Goal: Information Seeking & Learning: Learn about a topic

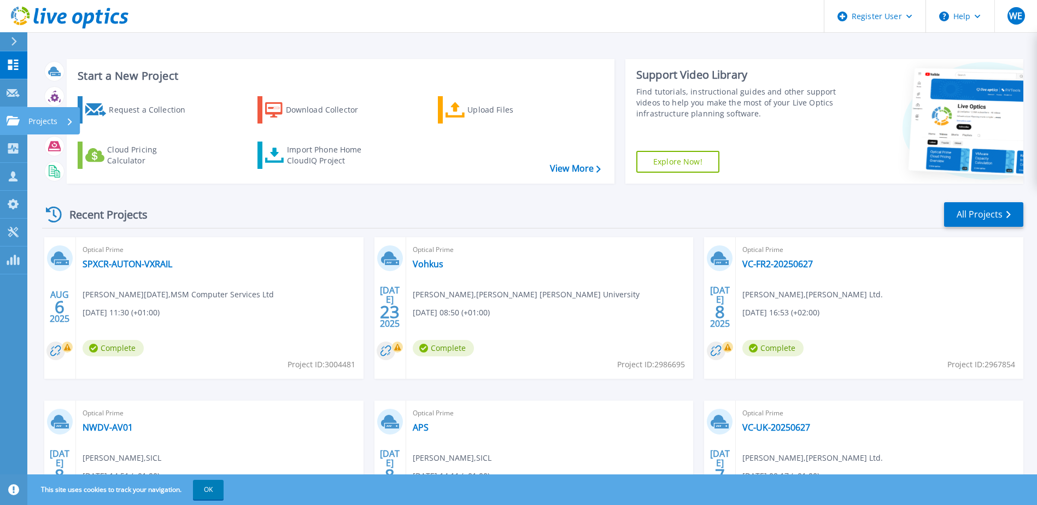
click at [16, 119] on icon at bounding box center [13, 120] width 13 height 9
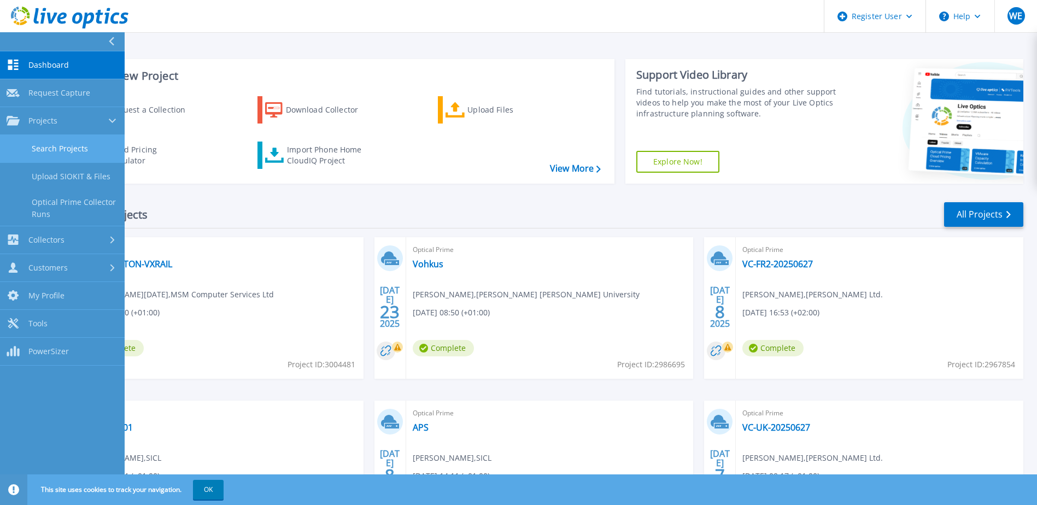
click at [76, 152] on link "Search Projects" at bounding box center [62, 149] width 125 height 28
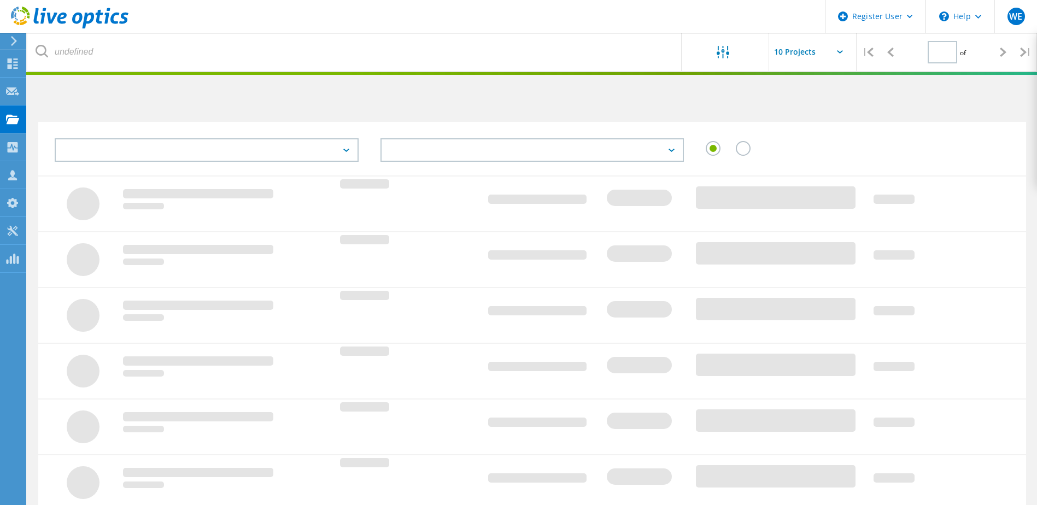
type input "1"
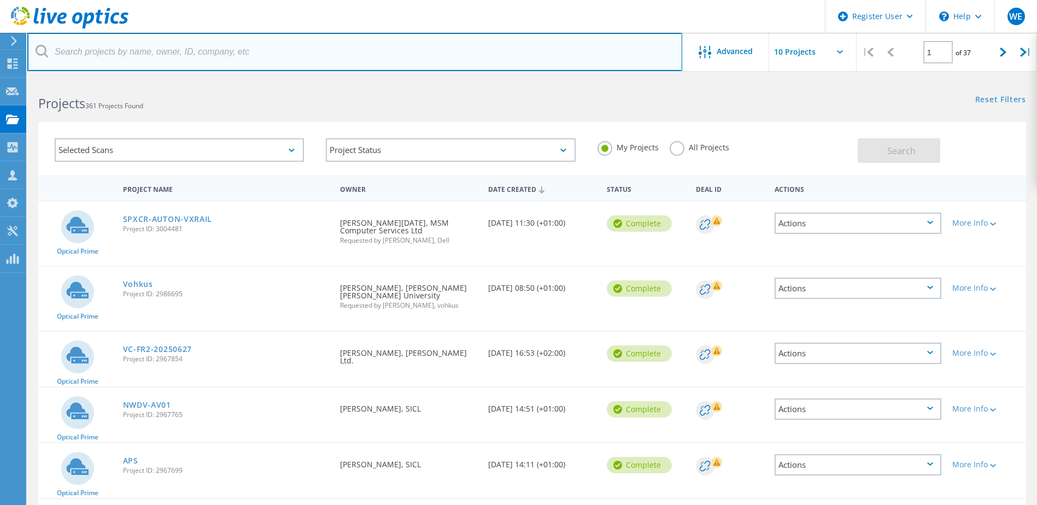
click at [262, 49] on input "text" at bounding box center [354, 52] width 655 height 38
paste input "[PERSON_NAME][EMAIL_ADDRESS][PERSON_NAME][DOMAIN_NAME]"
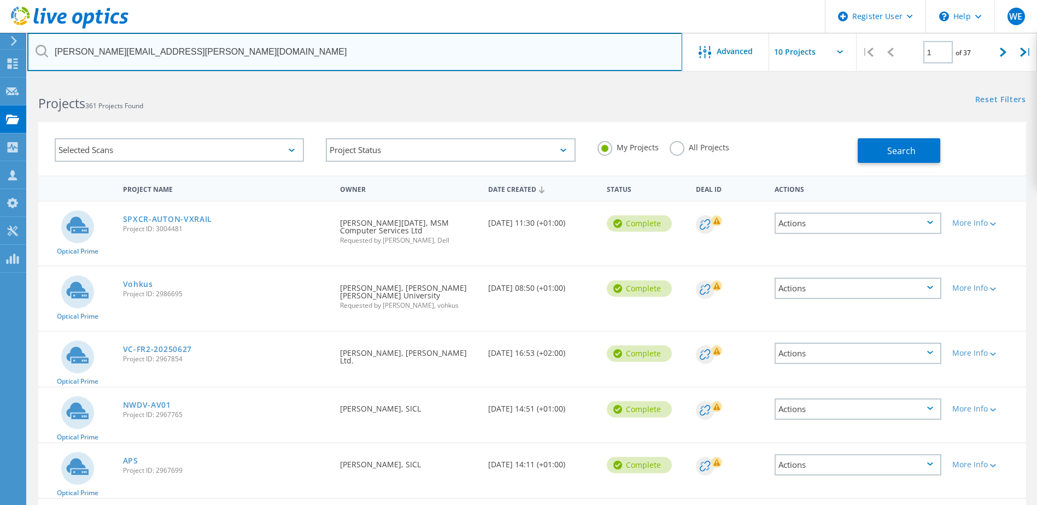
type input "[PERSON_NAME][EMAIL_ADDRESS][PERSON_NAME][DOMAIN_NAME]"
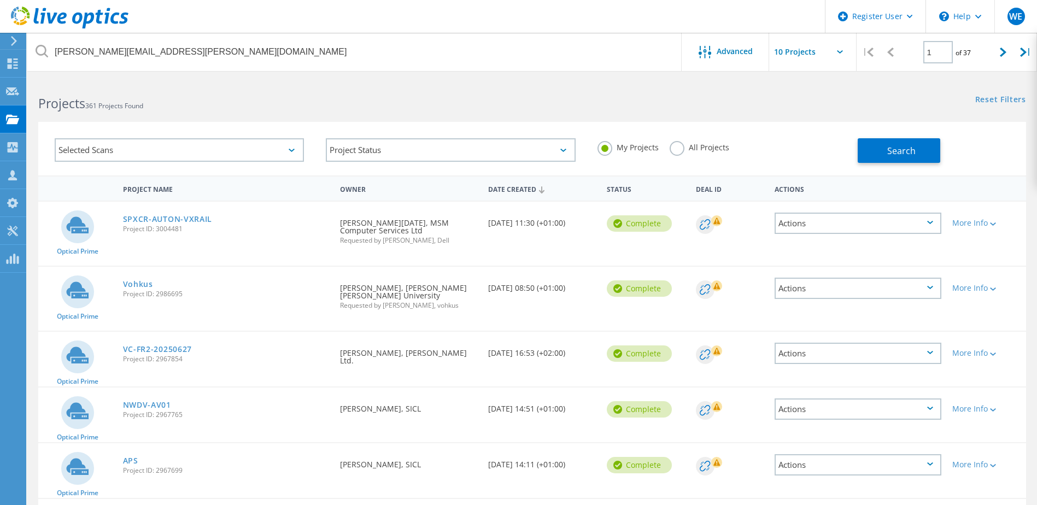
click at [677, 146] on label "All Projects" at bounding box center [699, 146] width 60 height 10
click at [0, 0] on input "All Projects" at bounding box center [0, 0] width 0 height 0
click at [866, 150] on button "Search" at bounding box center [898, 150] width 83 height 25
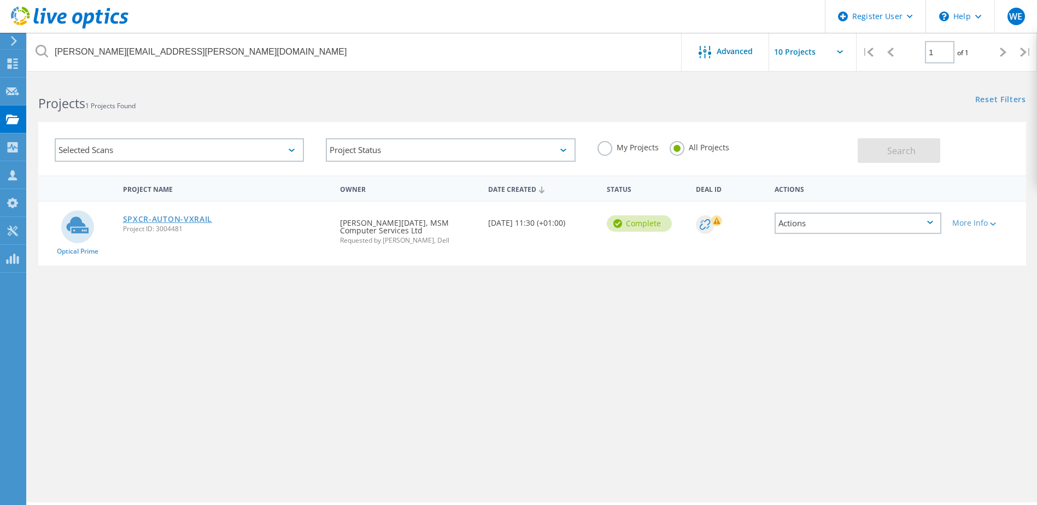
click at [189, 221] on link "SPXCR-AUTON-VXRAIL" at bounding box center [168, 219] width 90 height 8
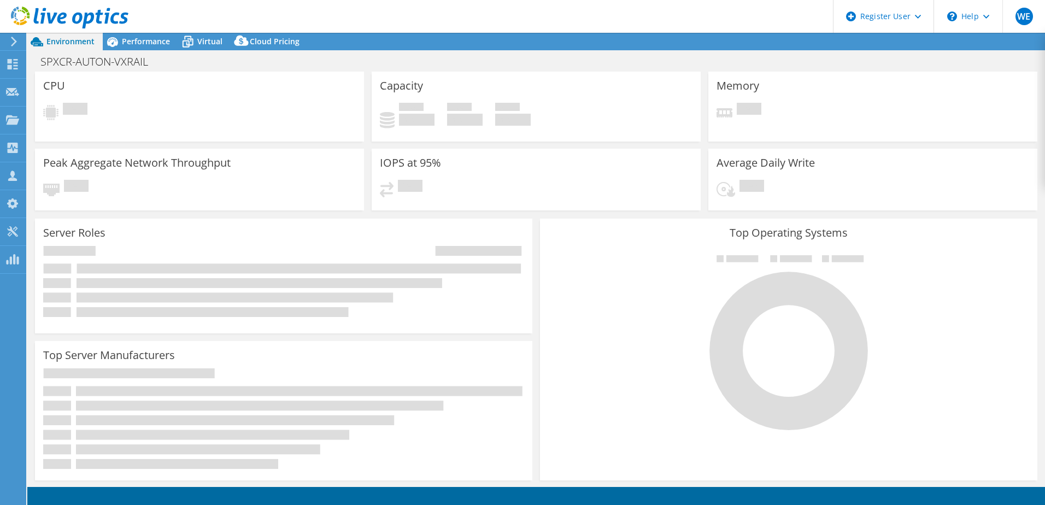
select select "USD"
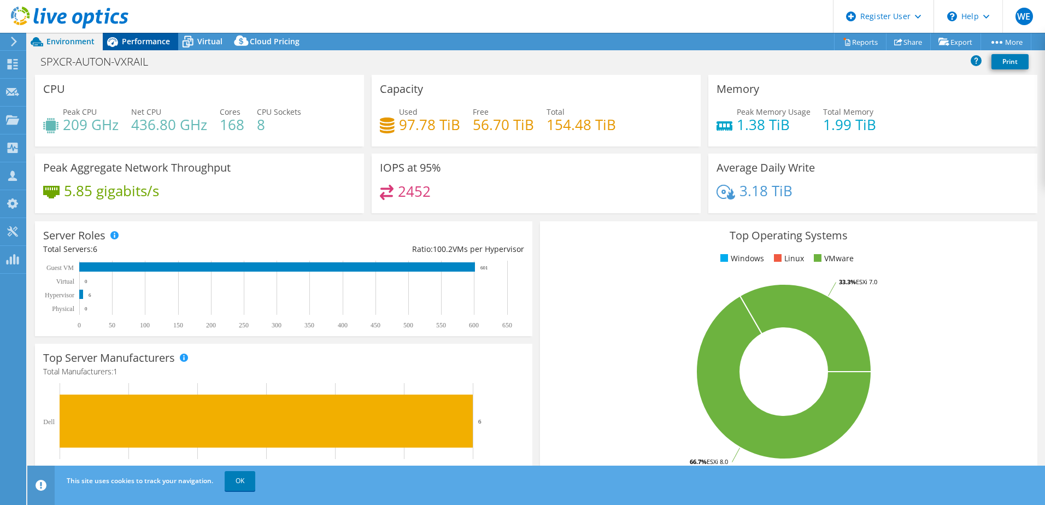
click at [130, 41] on span "Performance" at bounding box center [146, 41] width 48 height 10
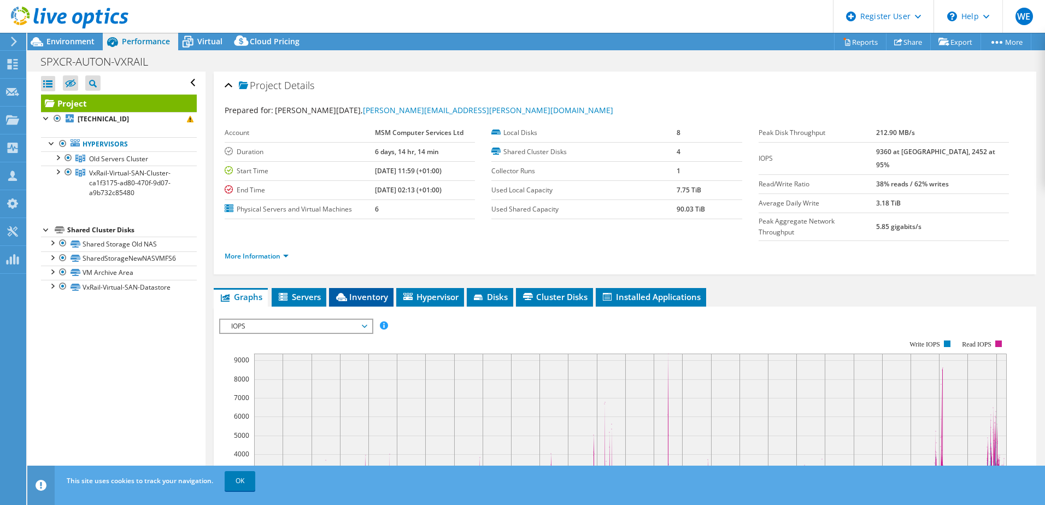
click at [366, 291] on span "Inventory" at bounding box center [361, 296] width 54 height 11
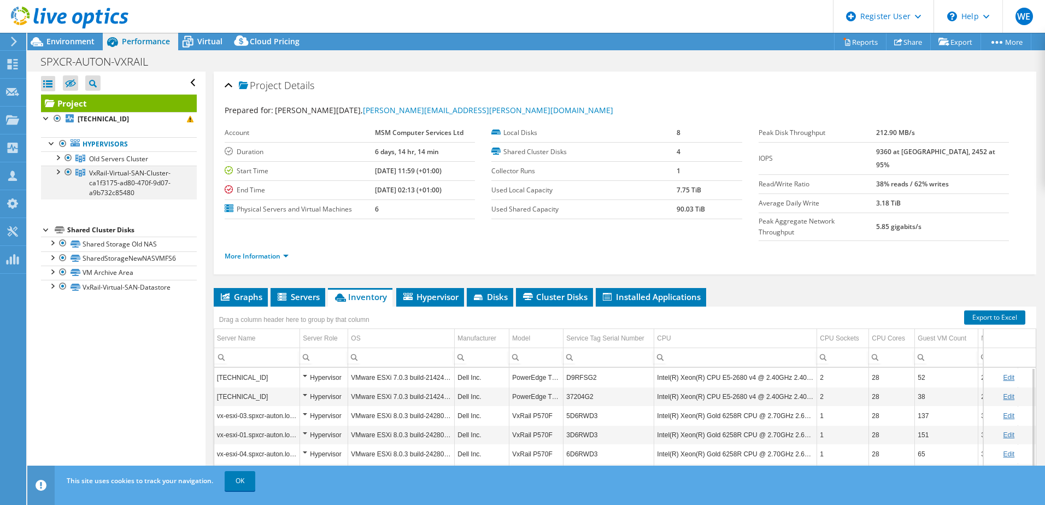
click at [60, 170] on div at bounding box center [57, 171] width 11 height 11
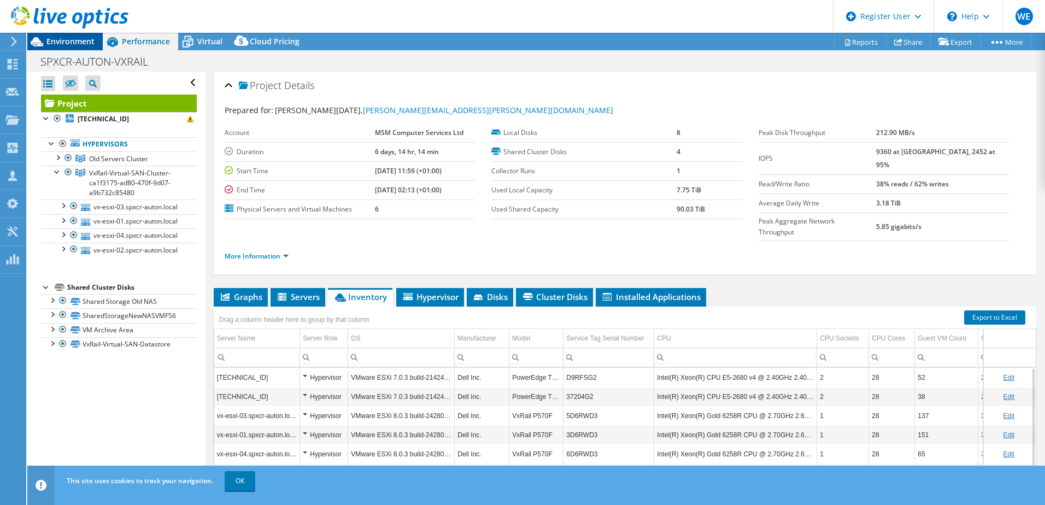
click at [58, 39] on span "Environment" at bounding box center [70, 41] width 48 height 10
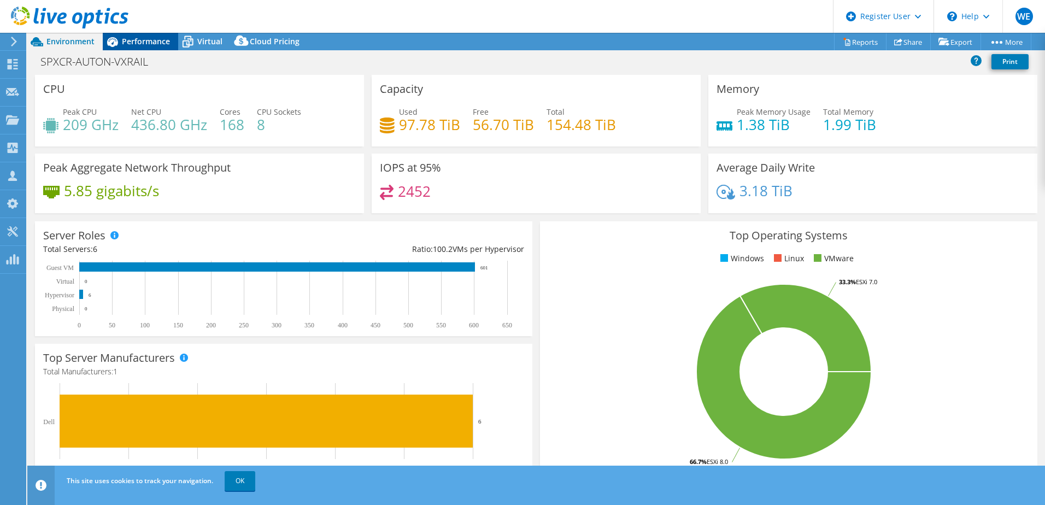
click at [134, 37] on span "Performance" at bounding box center [146, 41] width 48 height 10
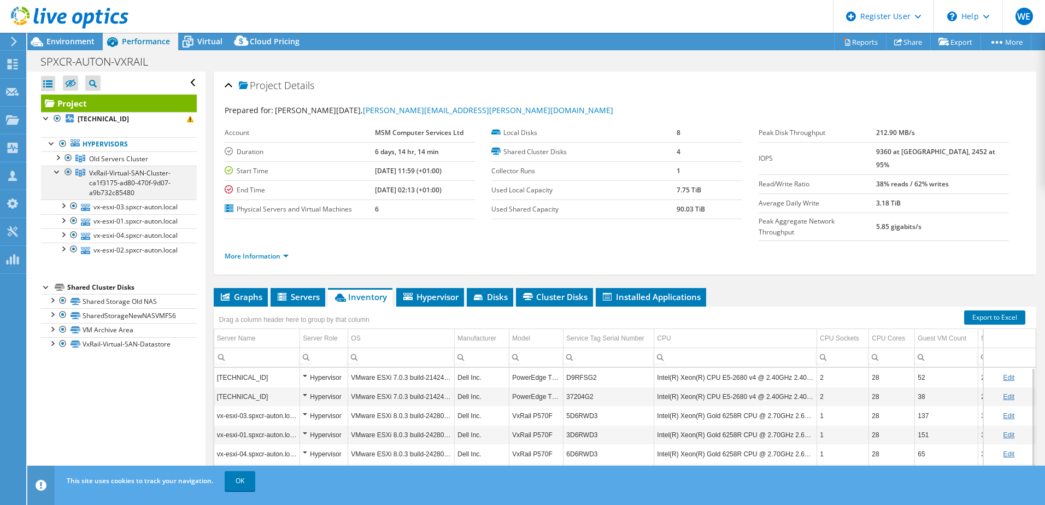
click at [58, 170] on div at bounding box center [57, 171] width 11 height 11
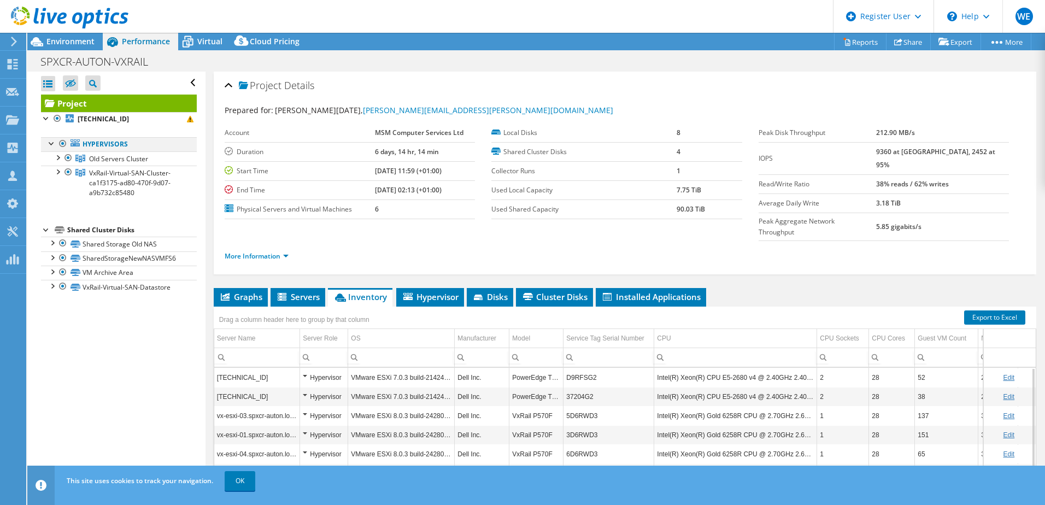
click at [49, 146] on div at bounding box center [51, 142] width 11 height 11
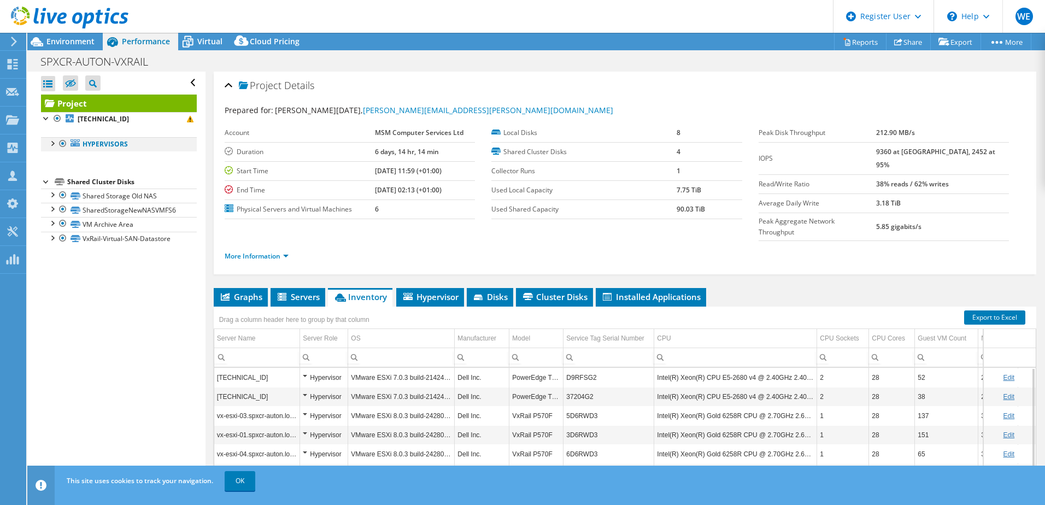
click at [49, 146] on div at bounding box center [51, 142] width 11 height 11
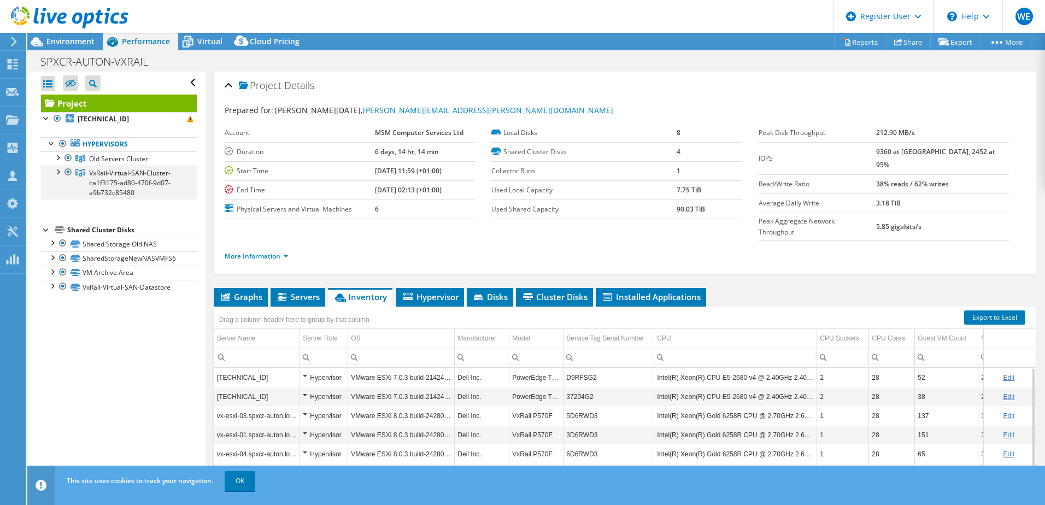
click at [58, 172] on div at bounding box center [57, 171] width 11 height 11
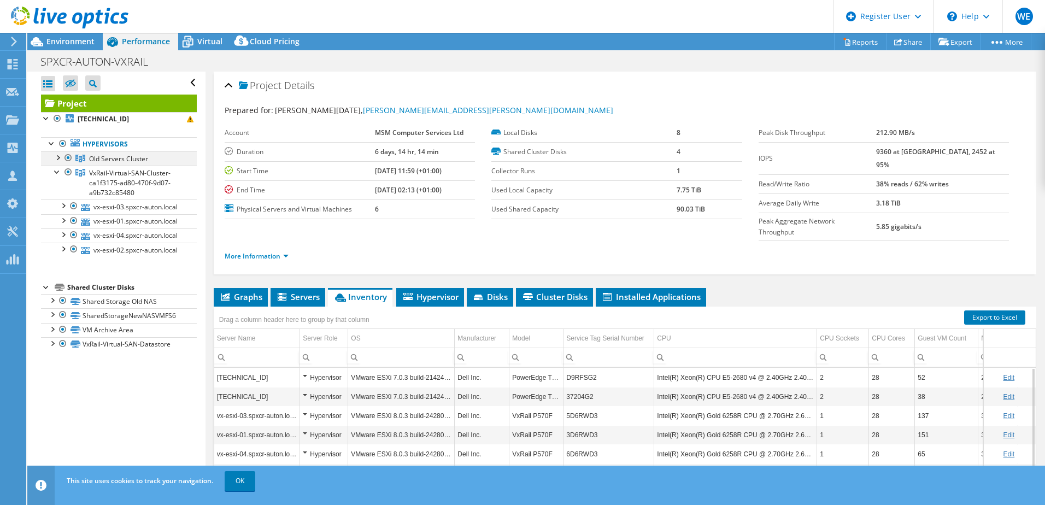
click at [58, 157] on div at bounding box center [57, 156] width 11 height 11
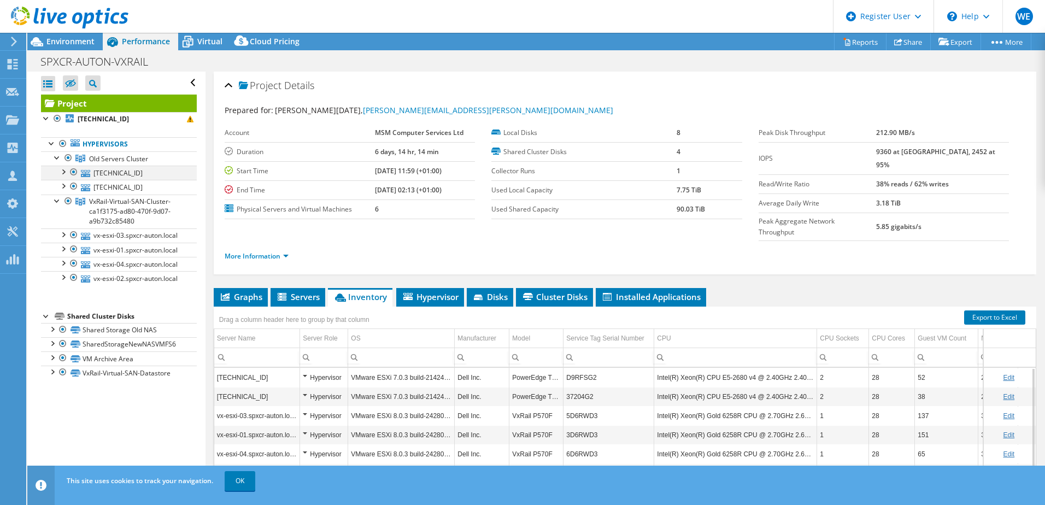
click at [72, 170] on div at bounding box center [73, 172] width 11 height 13
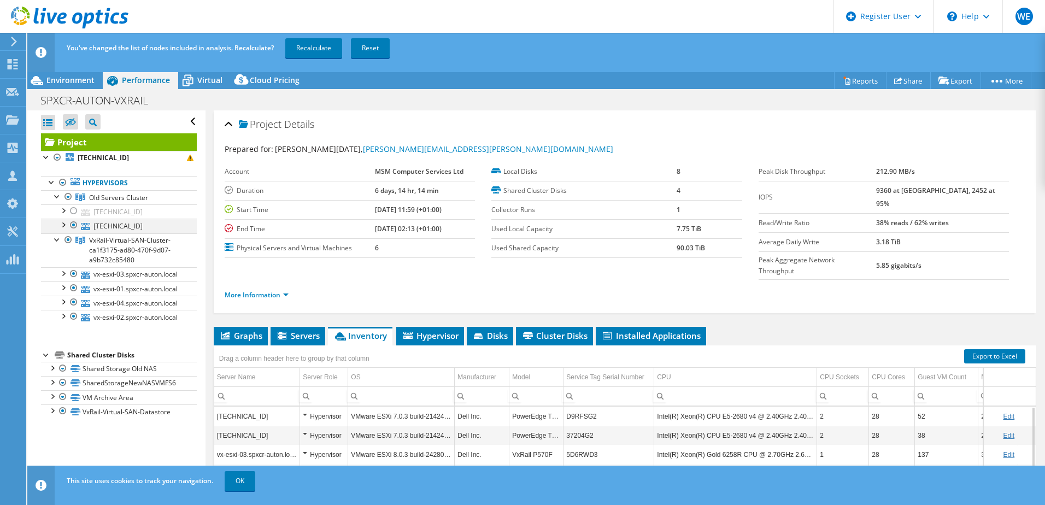
click at [74, 222] on div at bounding box center [73, 225] width 11 height 13
click at [309, 45] on link "Recalculate" at bounding box center [313, 48] width 57 height 20
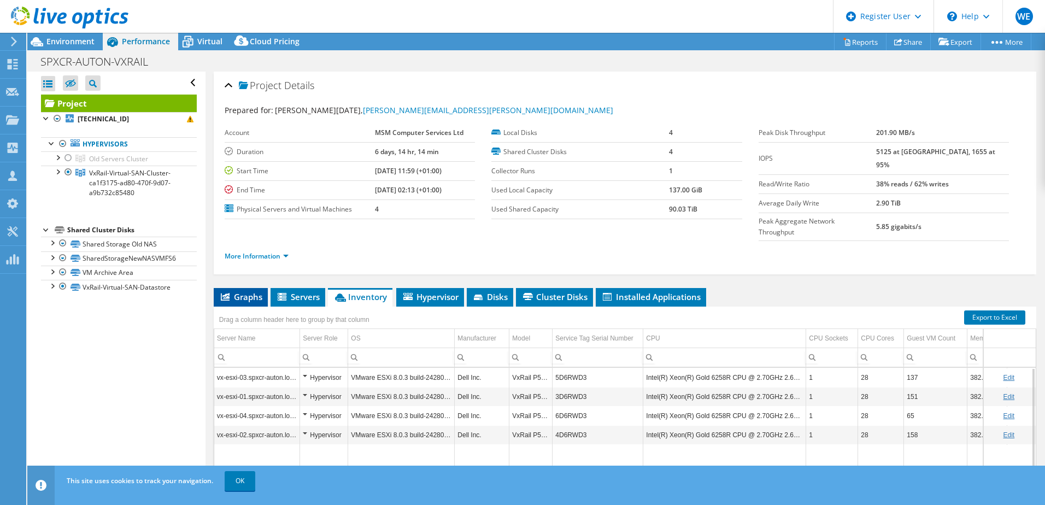
click at [242, 291] on span "Graphs" at bounding box center [240, 296] width 43 height 11
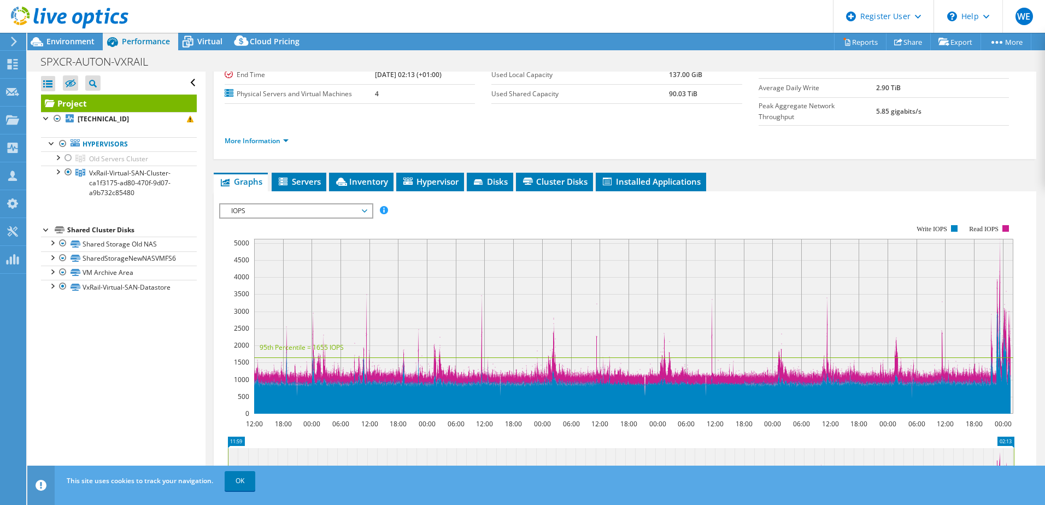
scroll to position [164, 0]
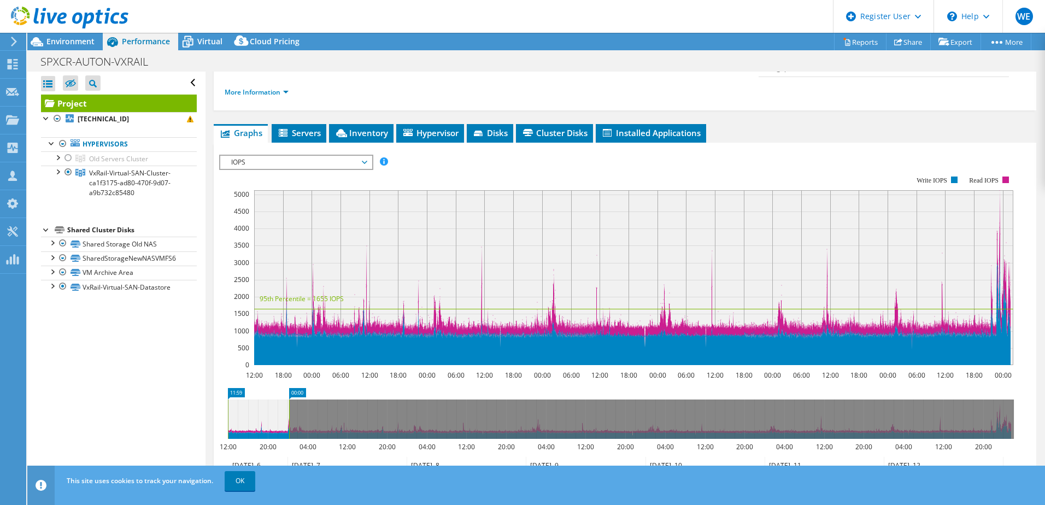
drag, startPoint x: 1013, startPoint y: 389, endPoint x: 289, endPoint y: 438, distance: 726.3
click at [289, 438] on icon "11:59 00:00 12:00 20:00 04:00 12:00 20:00 04:00 12:00 20:00 04:00 12:00 20:00 0…" at bounding box center [620, 431] width 803 height 87
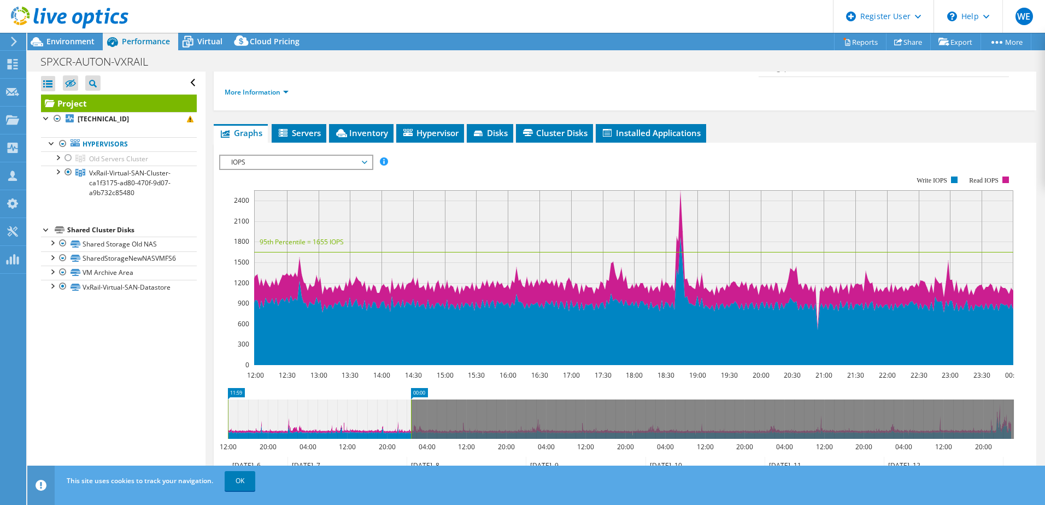
drag, startPoint x: 289, startPoint y: 403, endPoint x: 412, endPoint y: 418, distance: 124.3
click at [412, 418] on icon "11:59 00:00 12:00 20:00 04:00 12:00 20:00 04:00 12:00 20:00 04:00 12:00 20:00 0…" at bounding box center [620, 431] width 803 height 87
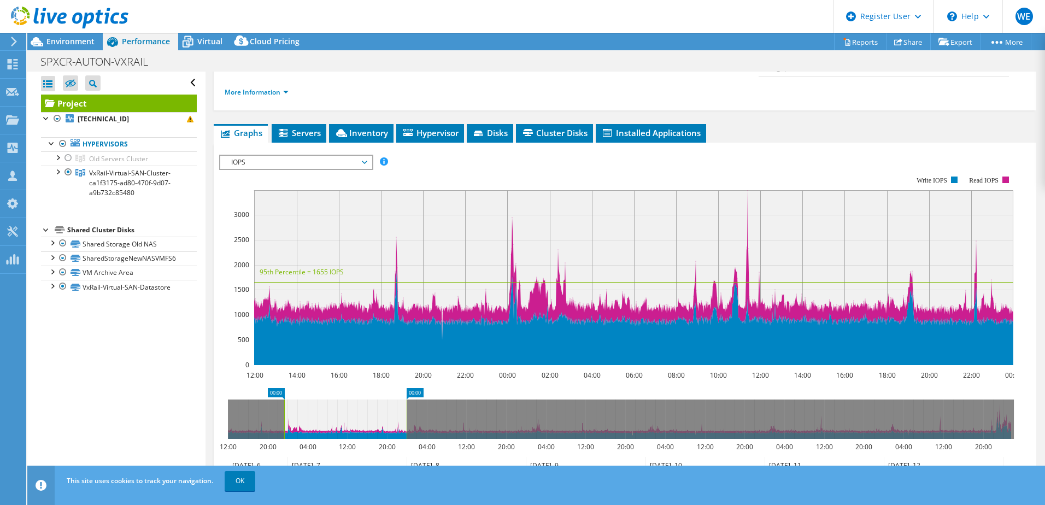
drag, startPoint x: 227, startPoint y: 399, endPoint x: 284, endPoint y: 403, distance: 56.9
click at [284, 403] on rect at bounding box center [284, 418] width 4 height 39
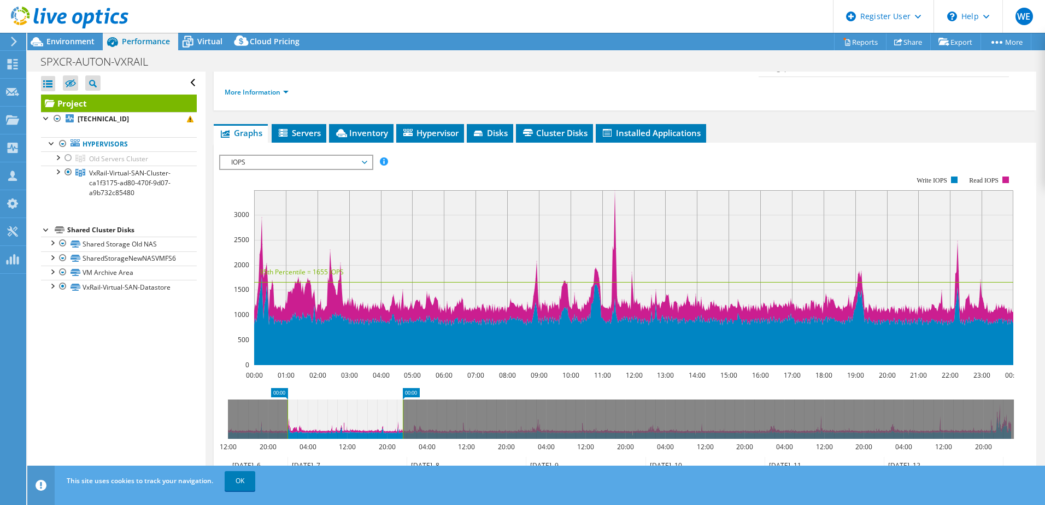
click at [401, 399] on rect at bounding box center [403, 418] width 4 height 39
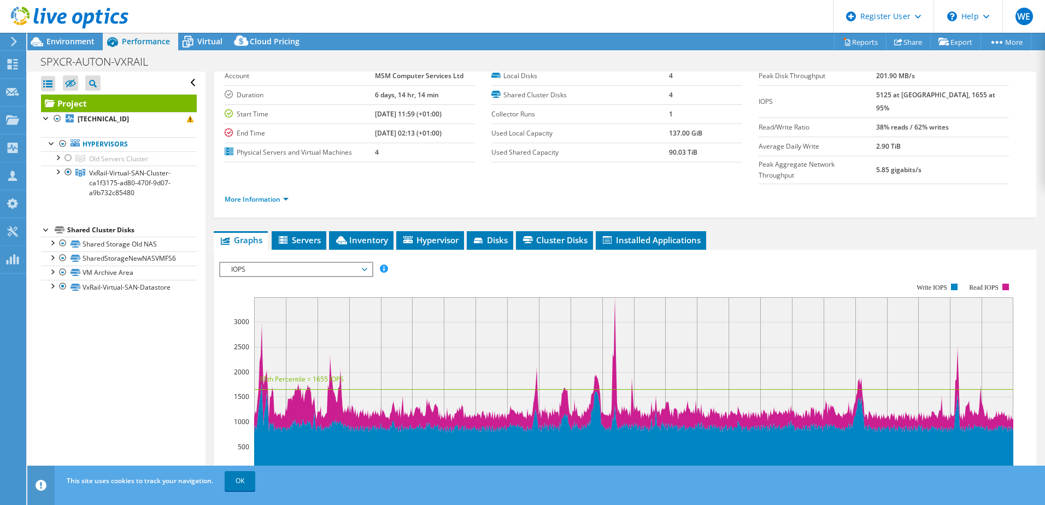
scroll to position [0, 0]
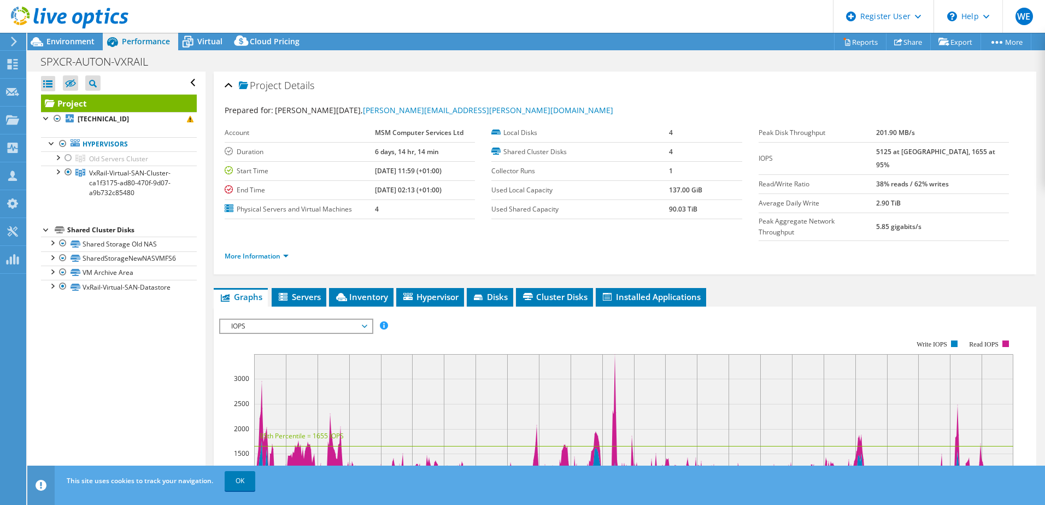
click at [276, 320] on span "IOPS" at bounding box center [296, 326] width 140 height 13
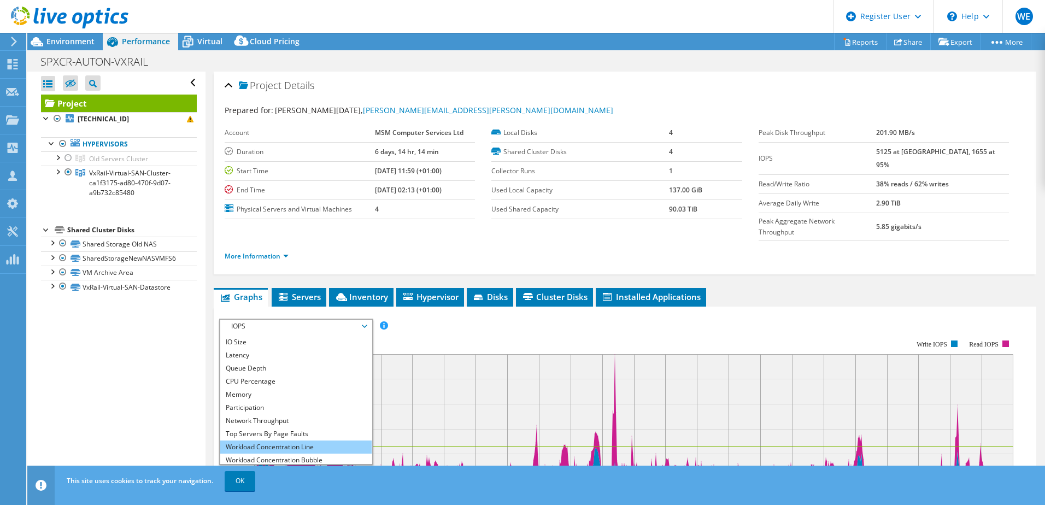
scroll to position [39, 0]
click at [275, 438] on li "Workload Concentration Bubble" at bounding box center [295, 444] width 151 height 13
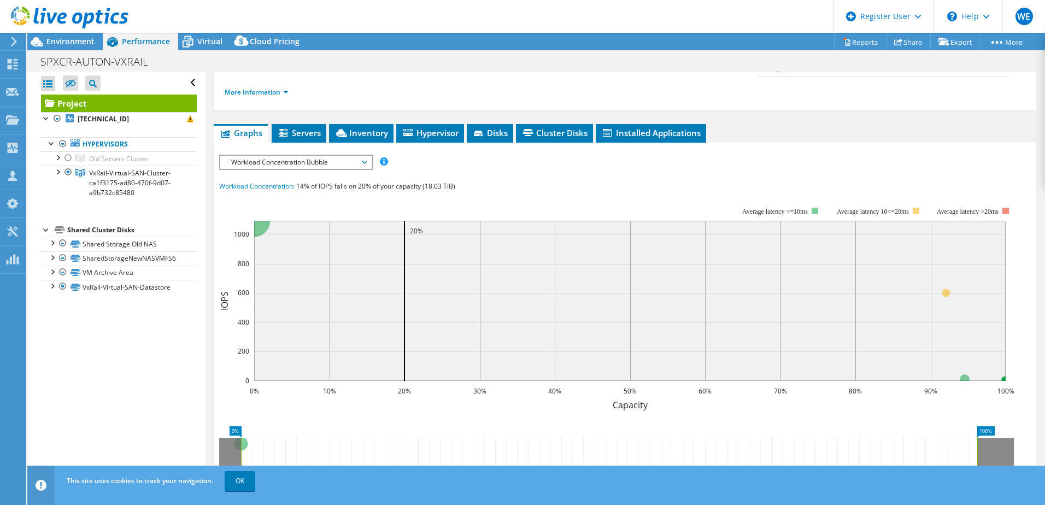
scroll to position [273, 0]
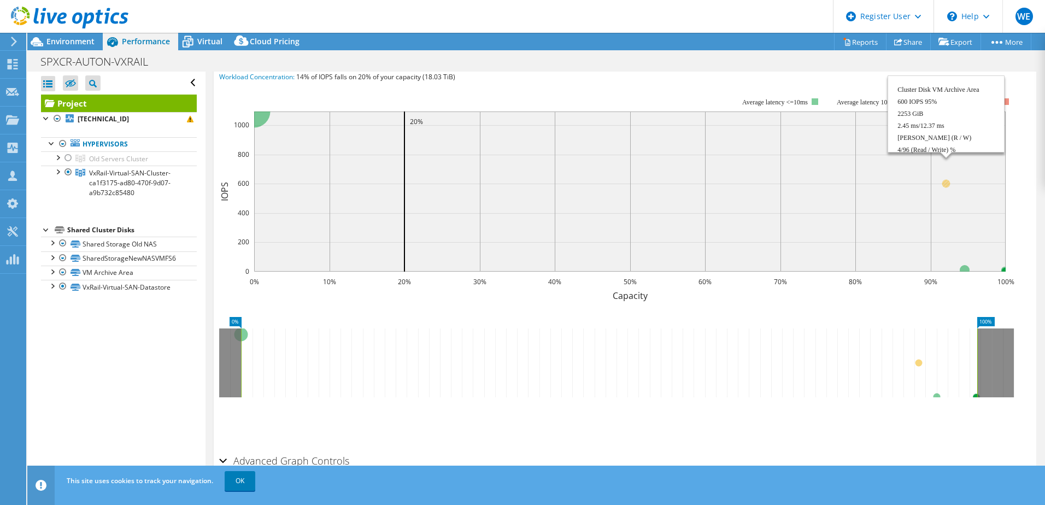
click at [945, 179] on circle at bounding box center [946, 183] width 8 height 8
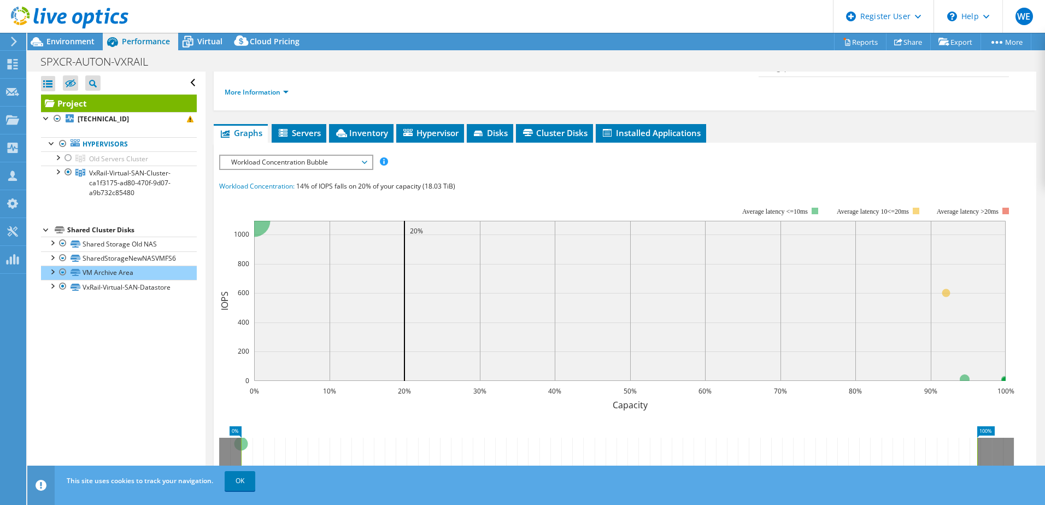
scroll to position [55, 0]
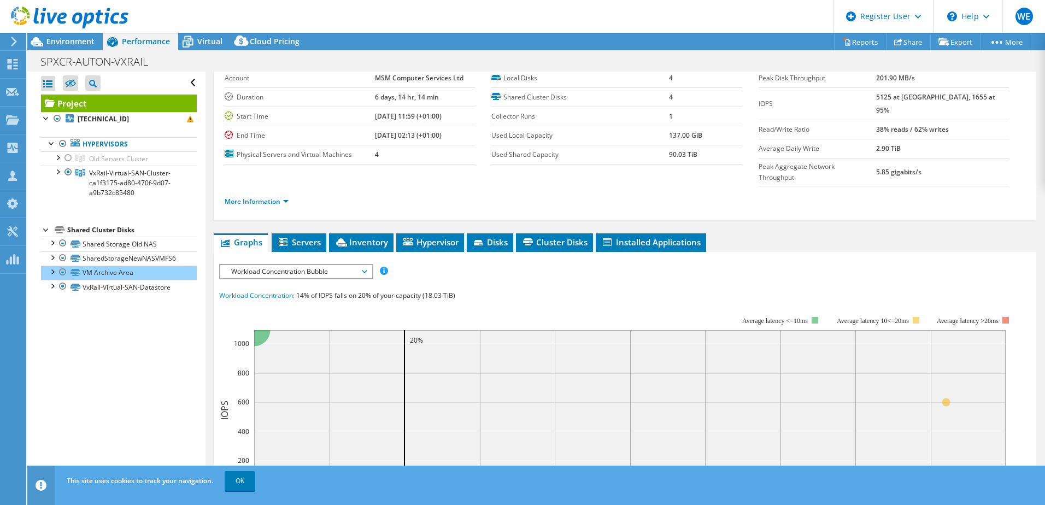
click at [329, 265] on span "Workload Concentration Bubble" at bounding box center [296, 271] width 140 height 13
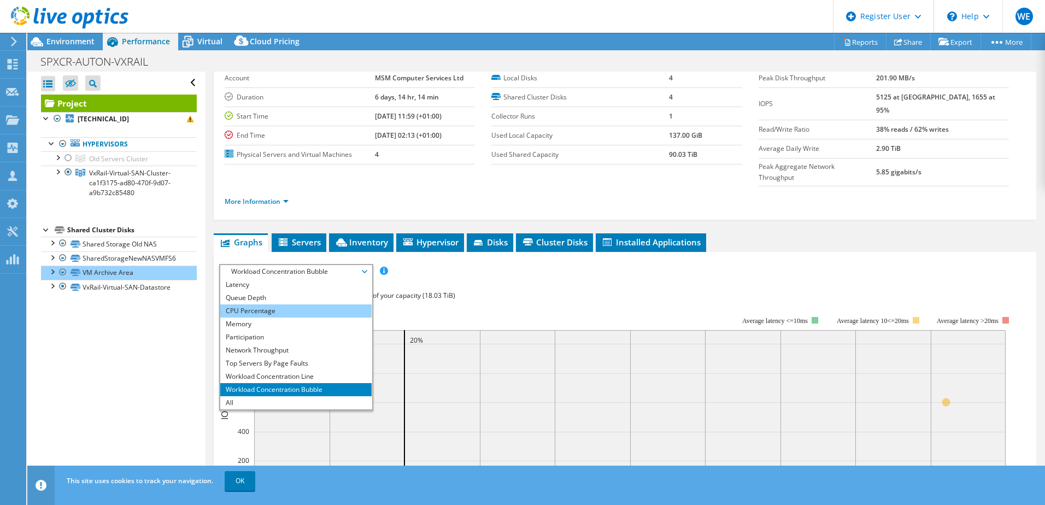
click at [259, 304] on li "CPU Percentage" at bounding box center [295, 310] width 151 height 13
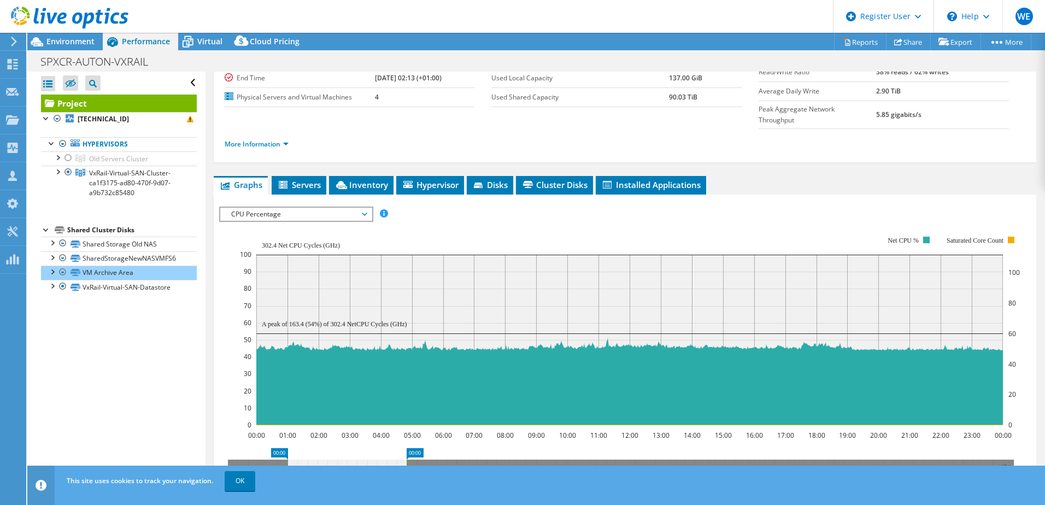
scroll to position [164, 0]
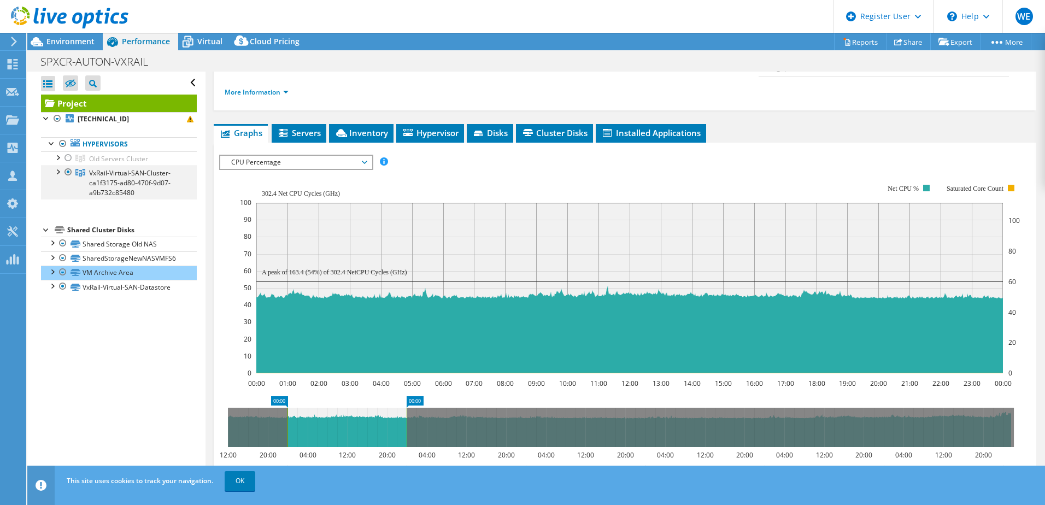
click at [56, 176] on div at bounding box center [57, 171] width 11 height 11
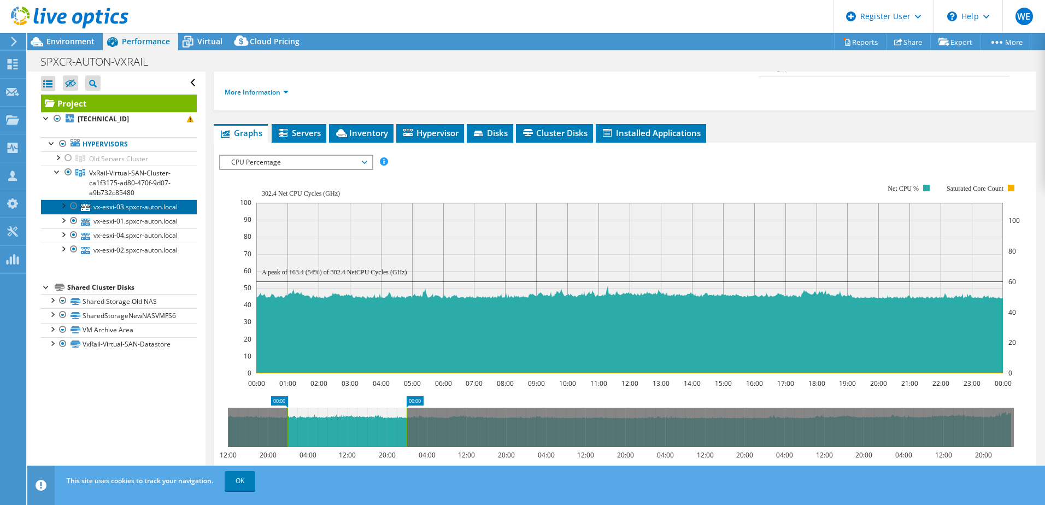
click at [128, 211] on link "vx-esxi-03.spxcr-auton.local" at bounding box center [119, 206] width 156 height 14
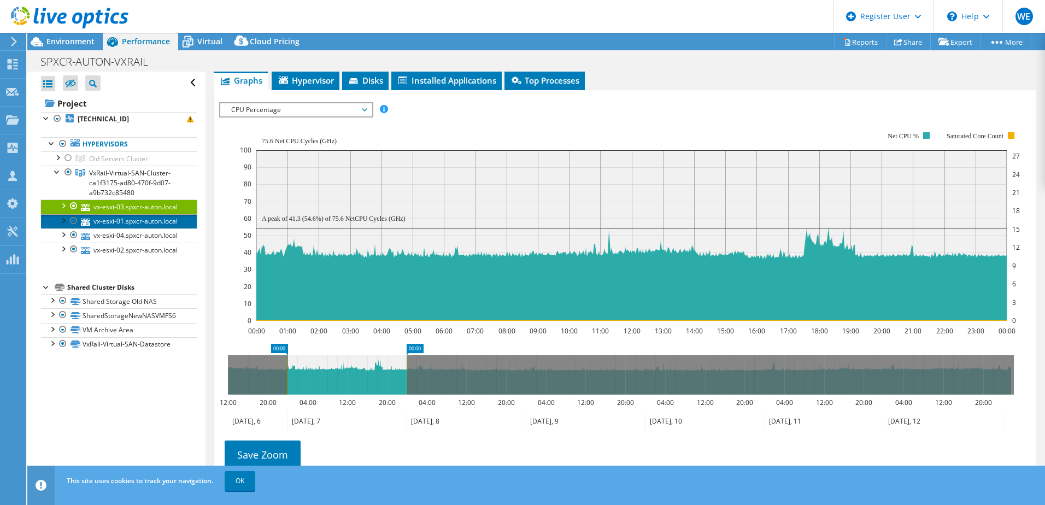
click at [137, 228] on link "vx-esxi-01.spxcr-auton.local" at bounding box center [119, 221] width 156 height 14
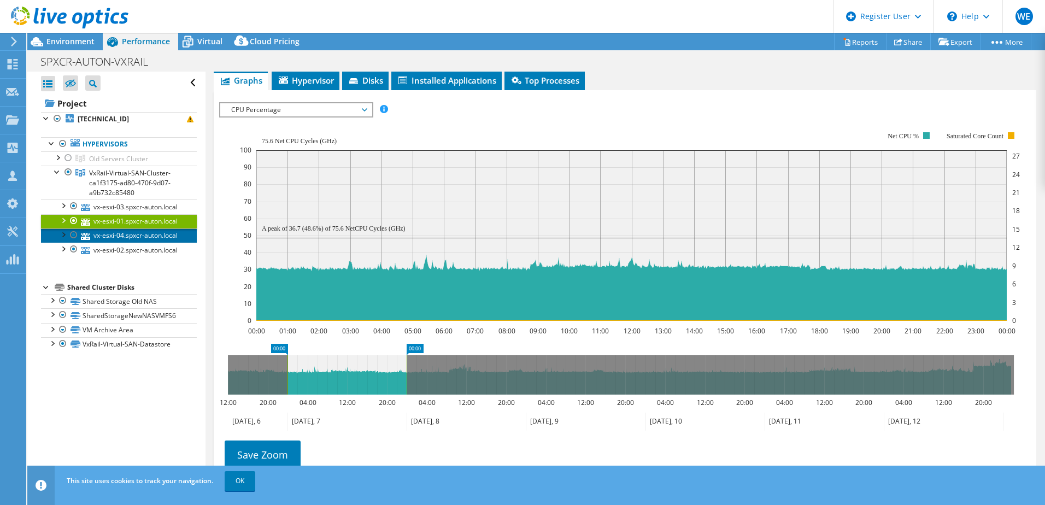
click at [143, 243] on link "vx-esxi-04.spxcr-auton.local" at bounding box center [119, 235] width 156 height 14
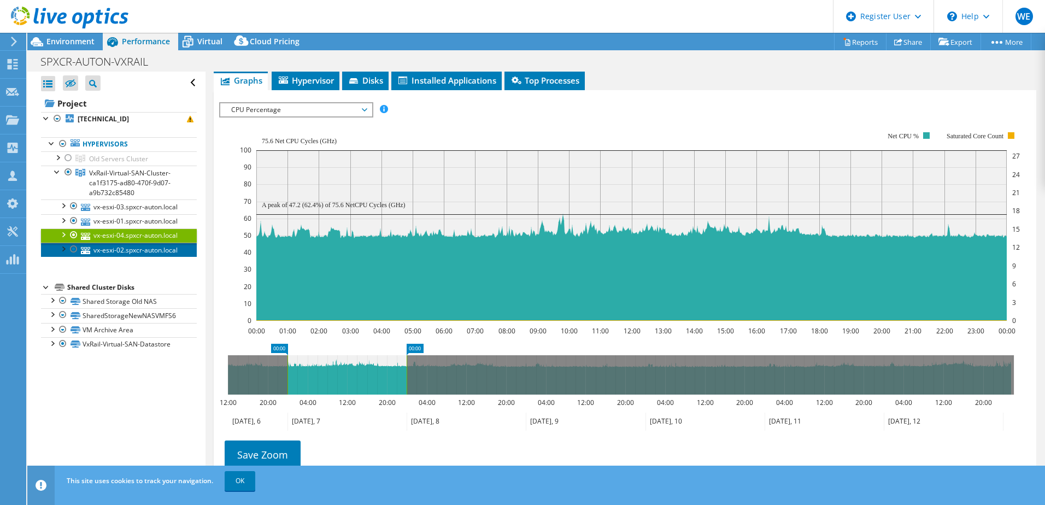
click at [147, 257] on link "vx-esxi-02.spxcr-auton.local" at bounding box center [119, 250] width 156 height 14
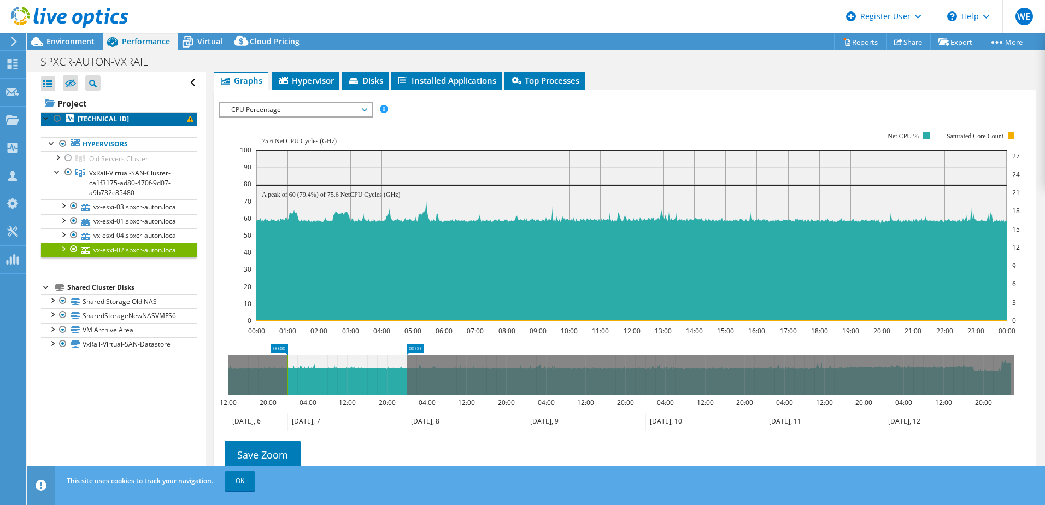
click at [108, 119] on b "[TECHNICAL_ID]" at bounding box center [103, 118] width 51 height 9
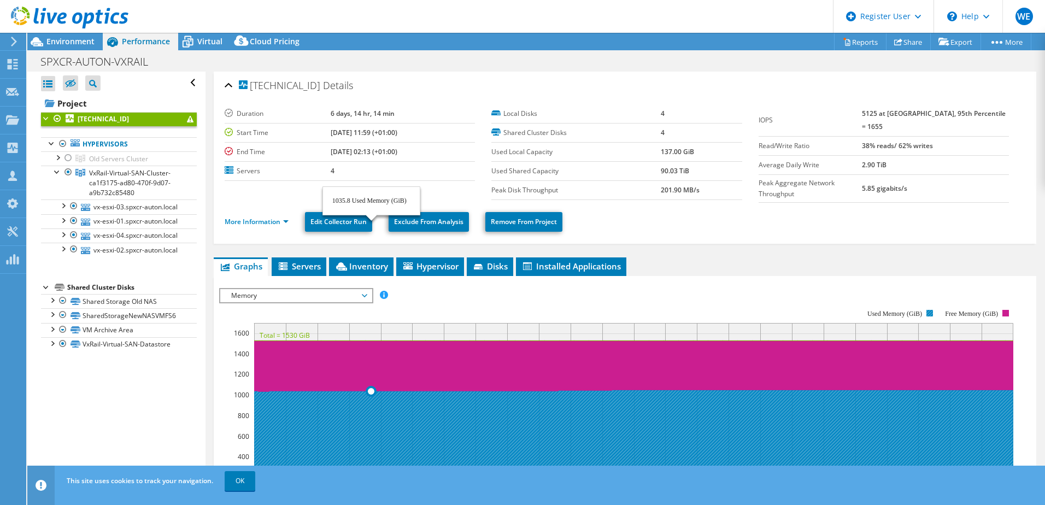
select select "USD"
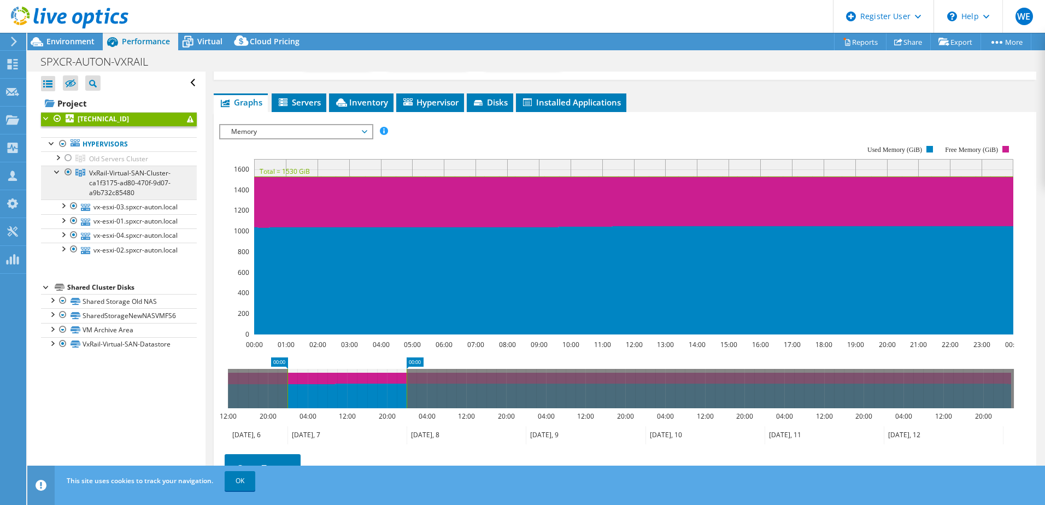
click at [112, 163] on span "VxRail-Virtual-SAN-Cluster-ca1f3175-ad80-470f-9d07-a9b732c85480" at bounding box center [118, 158] width 59 height 9
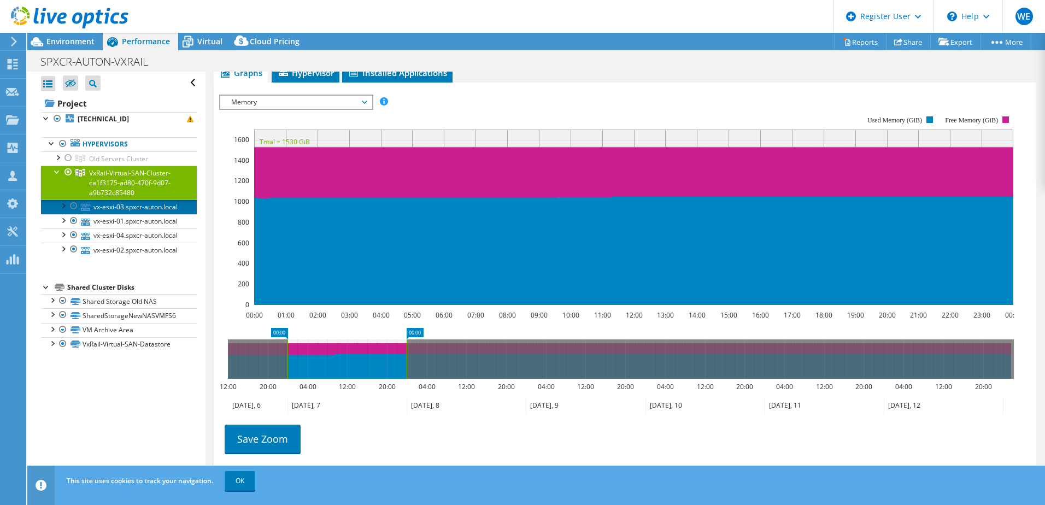
click at [107, 214] on link "vx-esxi-03.spxcr-auton.local" at bounding box center [119, 206] width 156 height 14
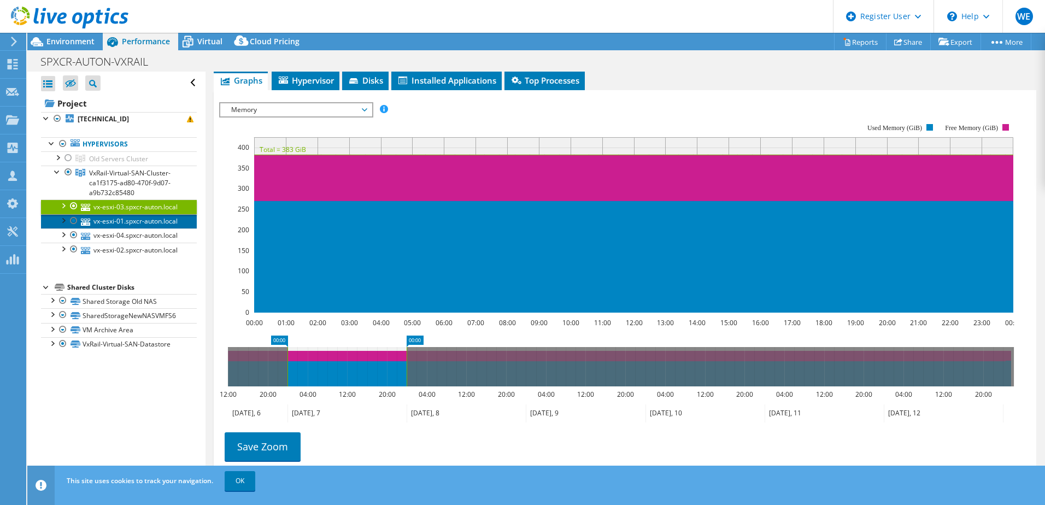
click at [110, 228] on link "vx-esxi-01.spxcr-auton.local" at bounding box center [119, 221] width 156 height 14
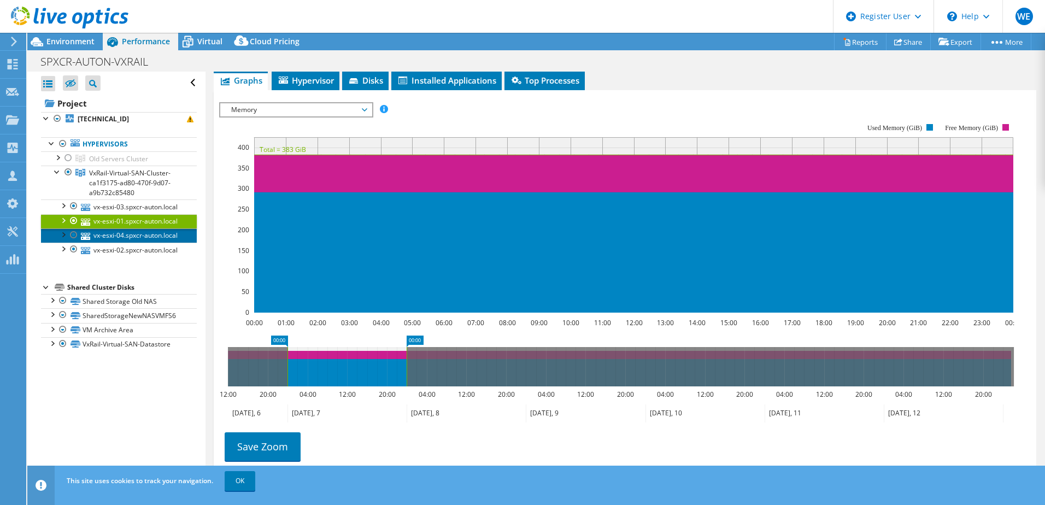
click at [113, 243] on link "vx-esxi-04.spxcr-auton.local" at bounding box center [119, 235] width 156 height 14
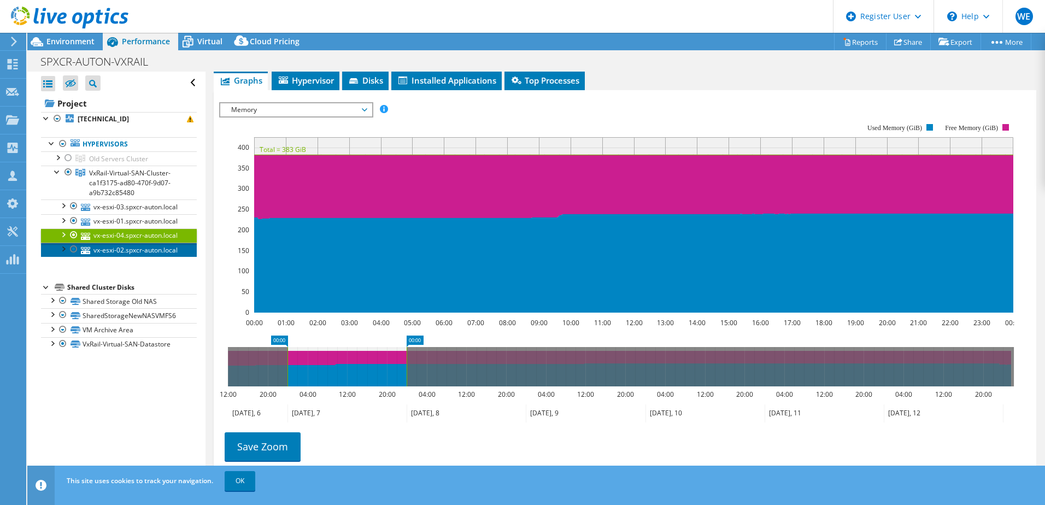
click at [125, 257] on link "vx-esxi-02.spxcr-auton.local" at bounding box center [119, 250] width 156 height 14
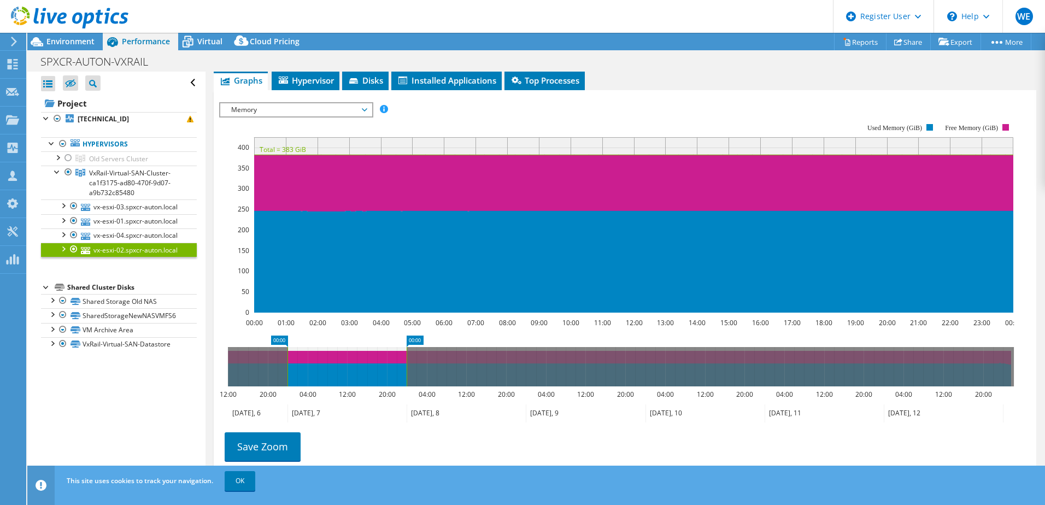
click at [259, 109] on span "Memory" at bounding box center [296, 109] width 140 height 13
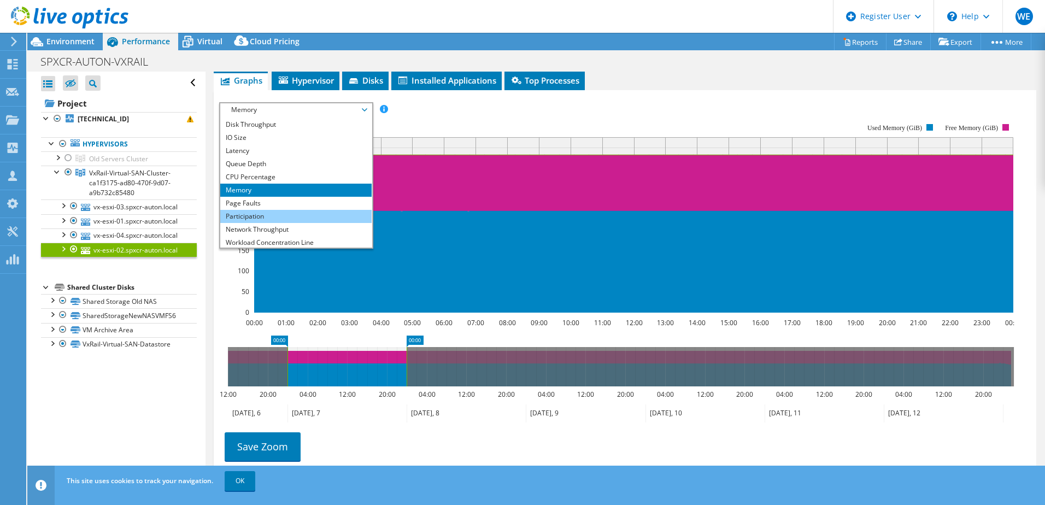
scroll to position [0, 0]
